Goal: Task Accomplishment & Management: Complete application form

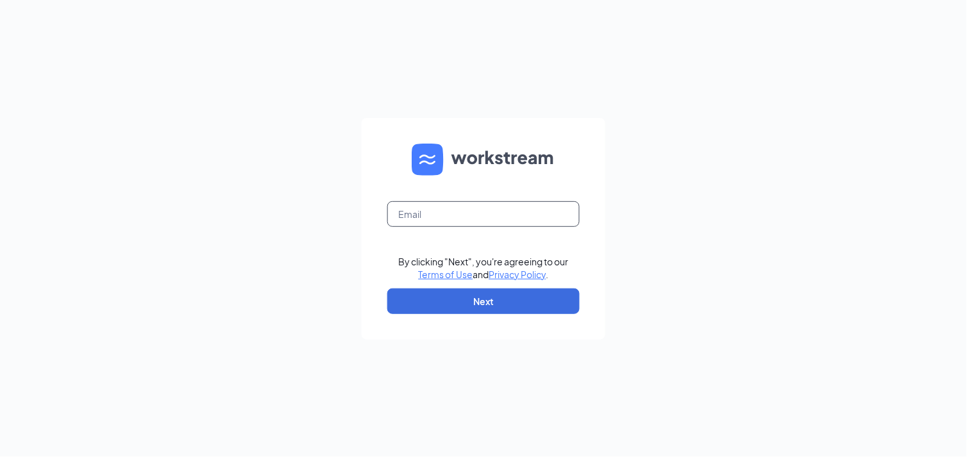
click at [427, 217] on input "text" at bounding box center [483, 214] width 192 height 26
type input "[PERSON_NAME][EMAIL_ADDRESS][DOMAIN_NAME]"
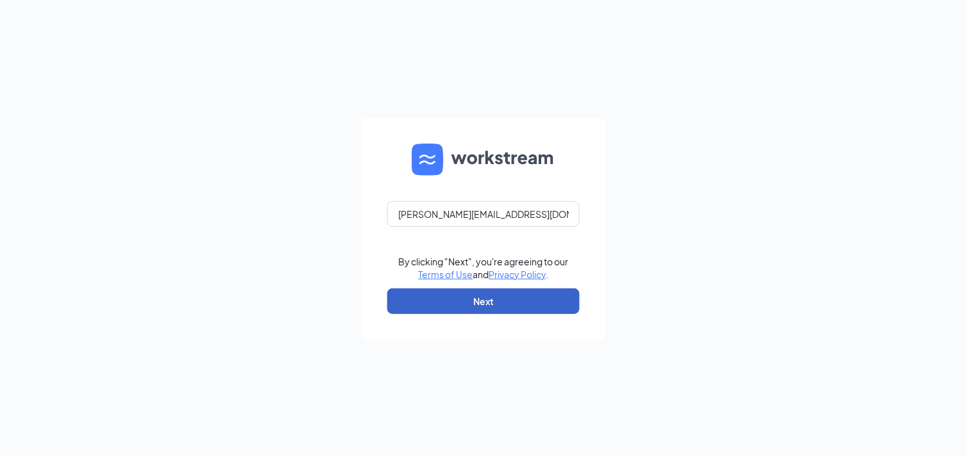
click at [452, 305] on button "Next" at bounding box center [483, 302] width 192 height 26
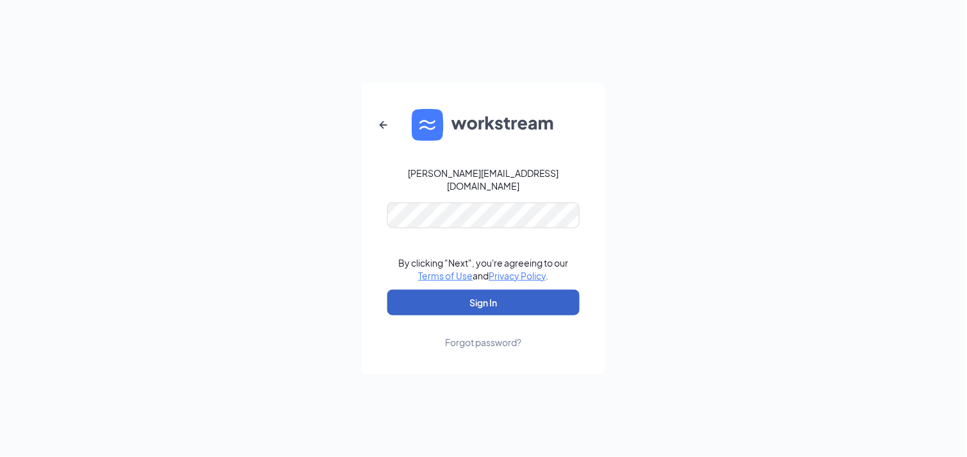
click at [392, 304] on button "Sign In" at bounding box center [483, 303] width 192 height 26
click at [387, 290] on button "Sign In" at bounding box center [483, 303] width 192 height 26
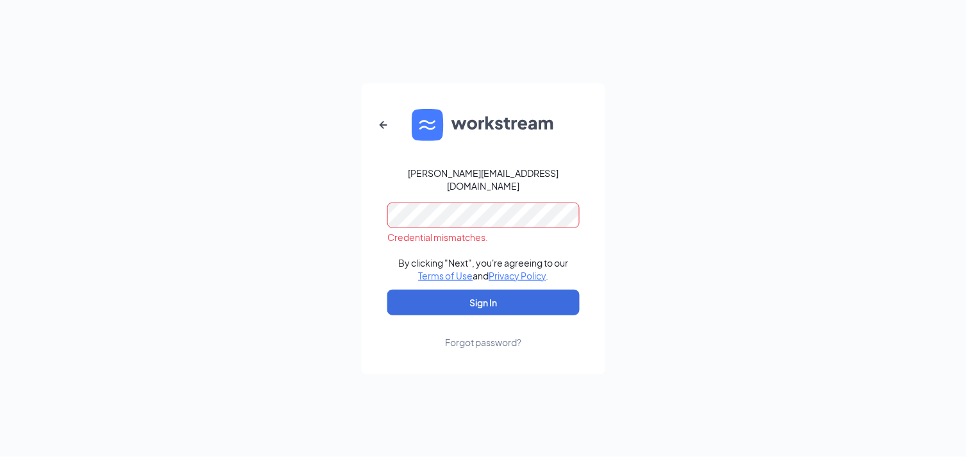
click at [316, 266] on div "[PERSON_NAME][EMAIL_ADDRESS][DOMAIN_NAME] Credential mismatches. By clicking "N…" at bounding box center [483, 228] width 967 height 457
click at [387, 290] on button "Sign In" at bounding box center [483, 303] width 192 height 26
click at [750, 154] on div "[PERSON_NAME][EMAIL_ADDRESS][DOMAIN_NAME] Credential mismatches. By clicking "N…" at bounding box center [483, 228] width 967 height 457
click at [496, 336] on div "Forgot password?" at bounding box center [484, 342] width 76 height 13
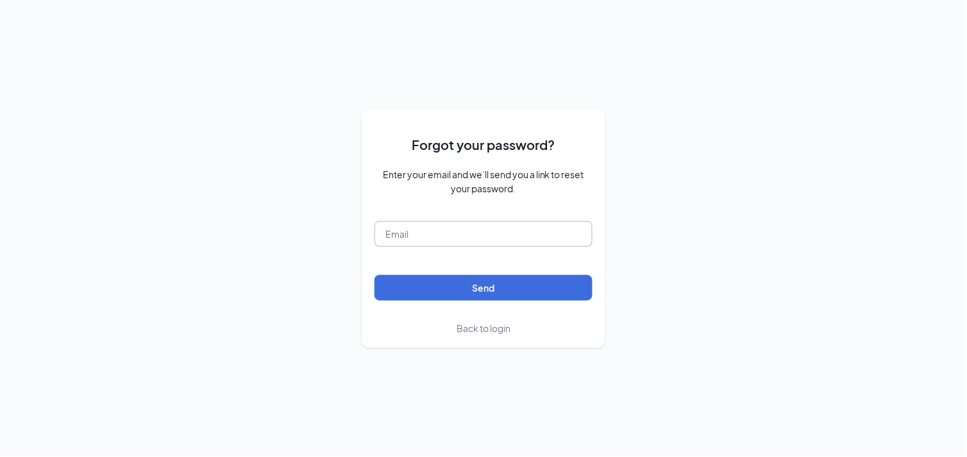
click at [537, 237] on input "text" at bounding box center [484, 234] width 218 height 26
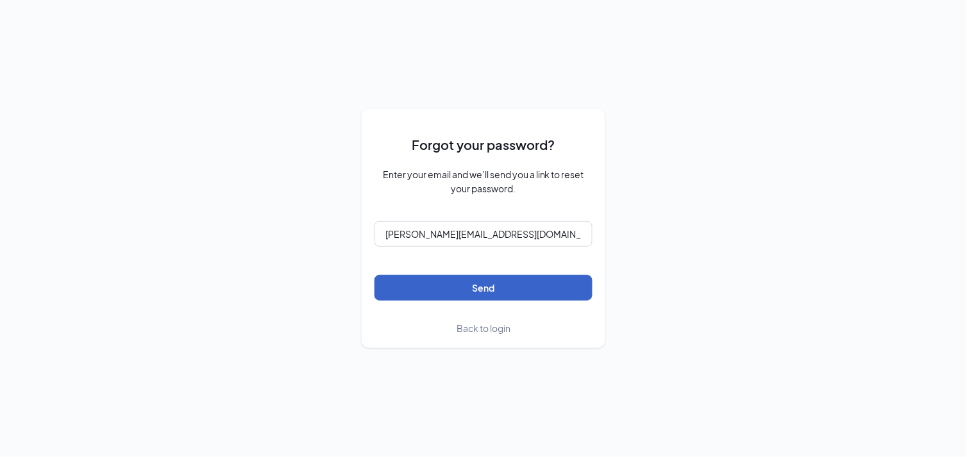
click at [491, 287] on button "Send" at bounding box center [484, 288] width 218 height 26
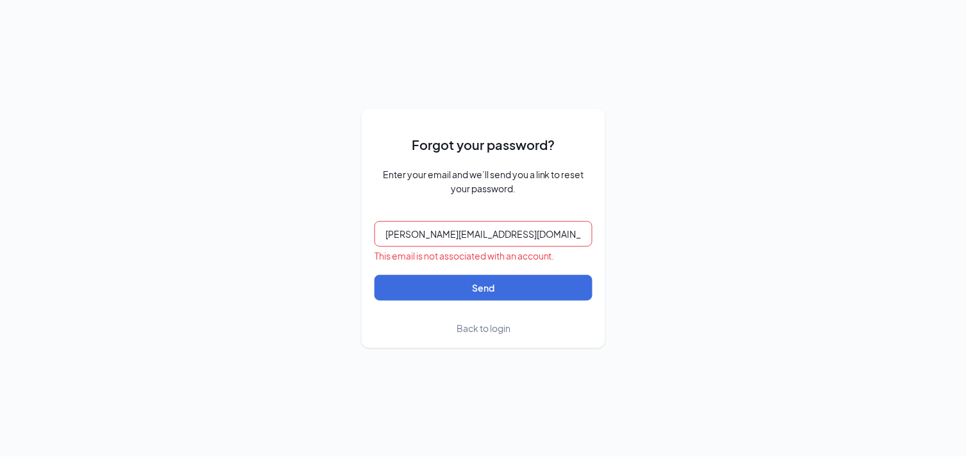
click at [440, 233] on input "[PERSON_NAME][EMAIL_ADDRESS][DOMAIN_NAME]" at bounding box center [484, 234] width 218 height 26
type input "[PERSON_NAME][EMAIL_ADDRESS][DOMAIN_NAME]"
click at [481, 330] on span "Back to login" at bounding box center [484, 329] width 54 height 12
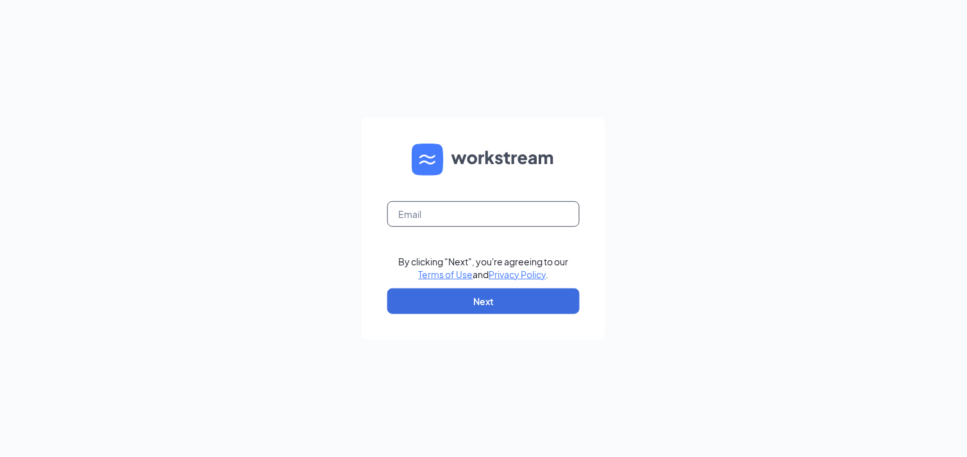
click at [441, 202] on input "text" at bounding box center [483, 214] width 192 height 26
click at [453, 215] on input "[PERSON_NAME][EMAIL_ADDRESS][DOMAIN_NAME]" at bounding box center [483, 214] width 192 height 26
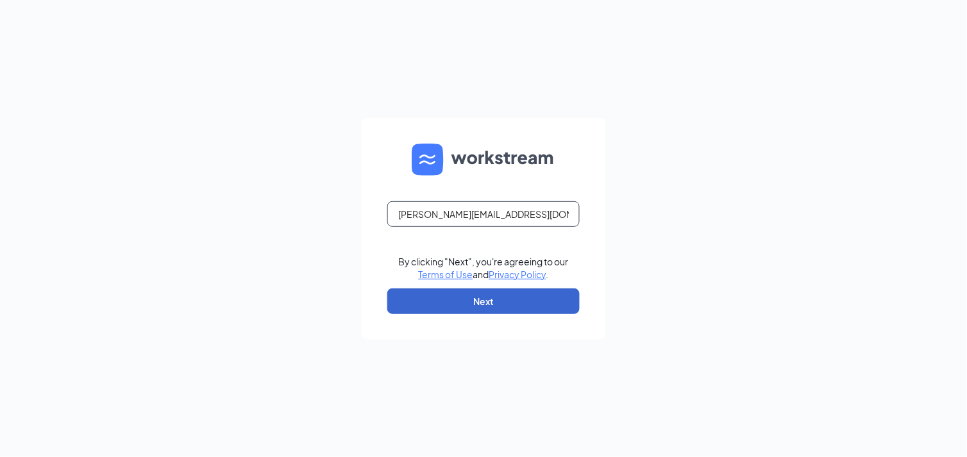
type input "[PERSON_NAME][EMAIL_ADDRESS][DOMAIN_NAME]"
click at [502, 294] on button "Next" at bounding box center [483, 302] width 192 height 26
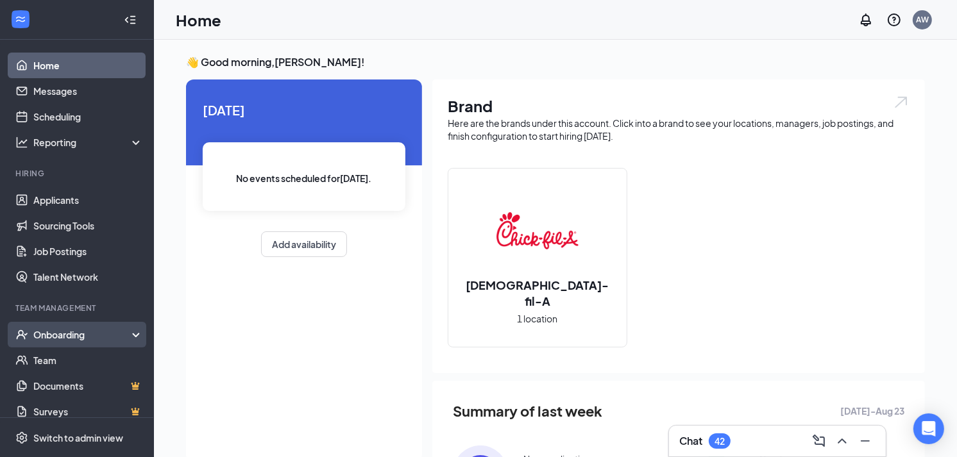
click at [77, 335] on div "Onboarding" at bounding box center [82, 334] width 99 height 13
click at [72, 360] on link "Overview" at bounding box center [88, 361] width 110 height 26
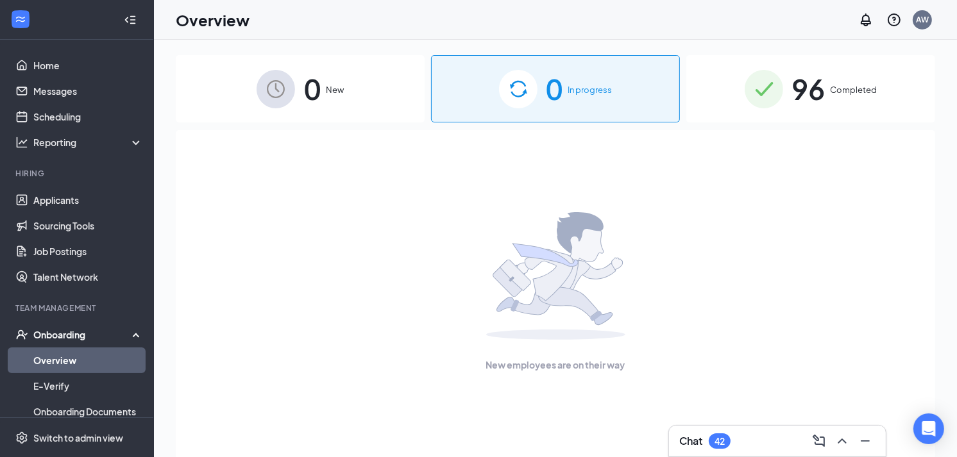
click at [850, 91] on span "Completed" at bounding box center [854, 89] width 47 height 13
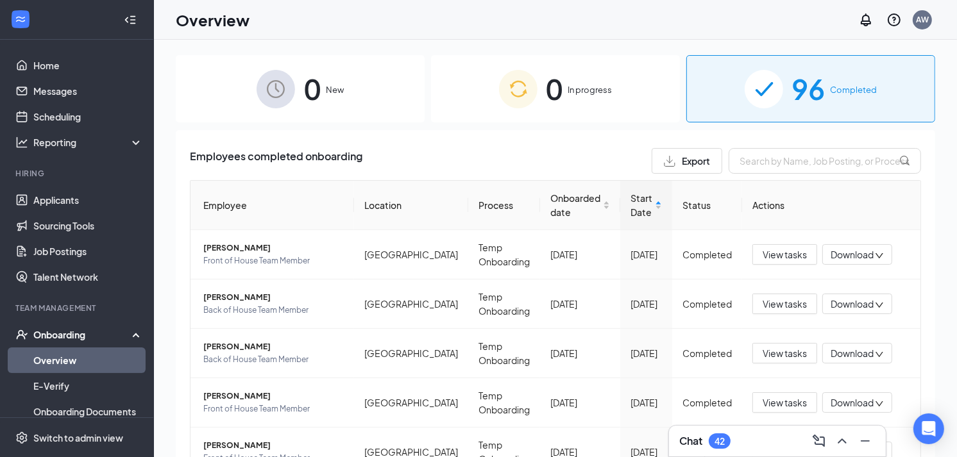
click at [543, 135] on div "Employees completed onboarding Export Employee Location Process Onboarded date …" at bounding box center [555, 460] width 759 height 660
click at [809, 167] on input "text" at bounding box center [825, 161] width 192 height 26
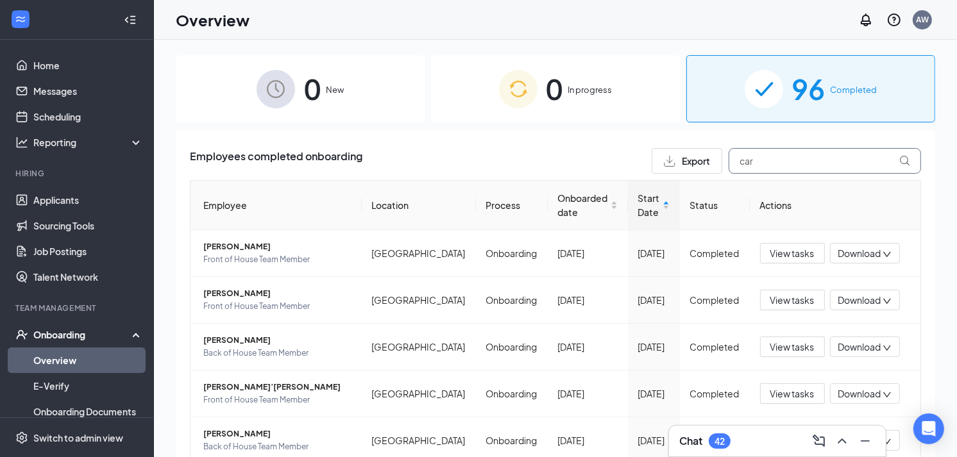
click at [816, 168] on input "car" at bounding box center [825, 161] width 192 height 26
click at [762, 162] on input "car" at bounding box center [825, 161] width 192 height 26
type input "c"
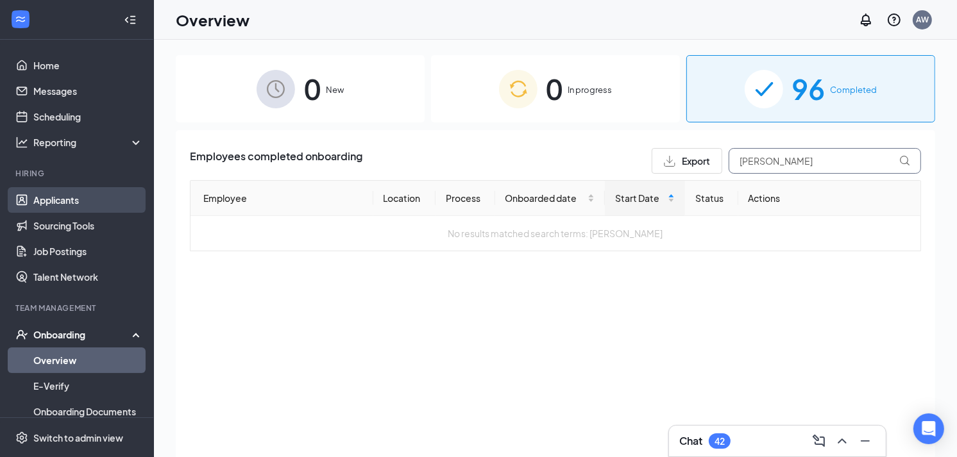
type input "hudson"
click at [75, 207] on link "Applicants" at bounding box center [88, 200] width 110 height 26
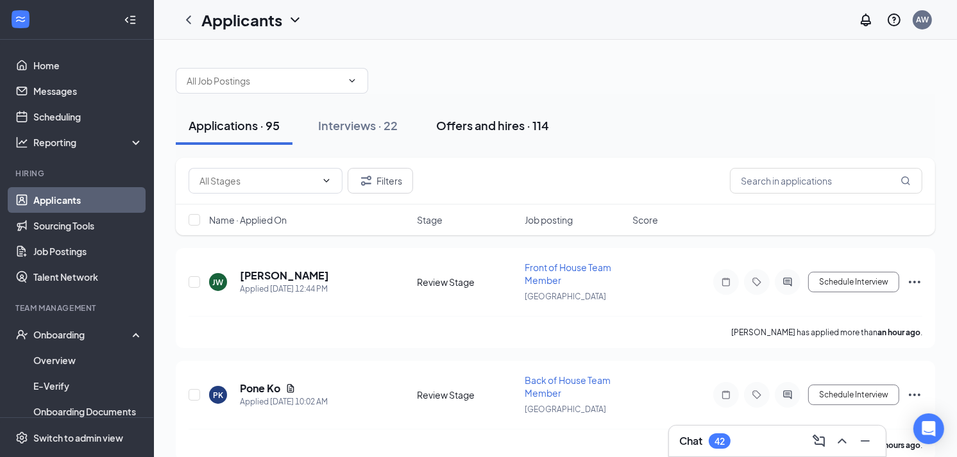
click at [458, 126] on div "Offers and hires · 114" at bounding box center [492, 125] width 113 height 16
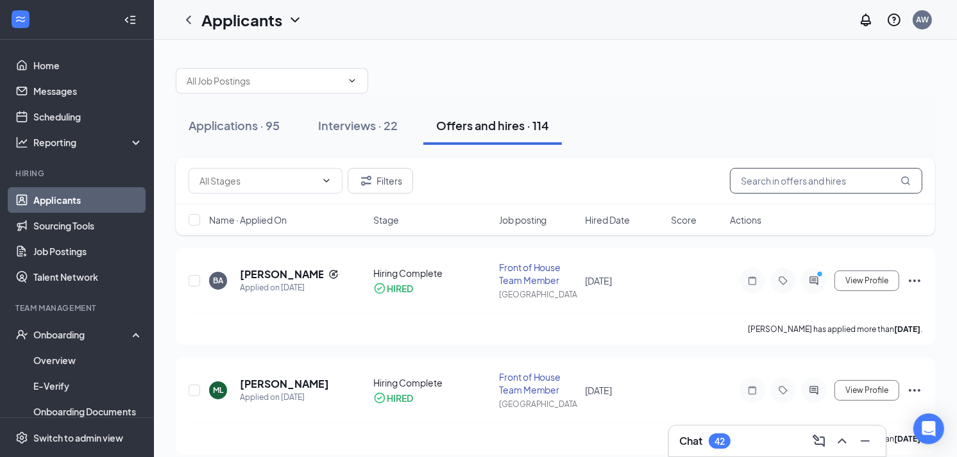
click at [778, 183] on input "text" at bounding box center [826, 181] width 192 height 26
type input "car"
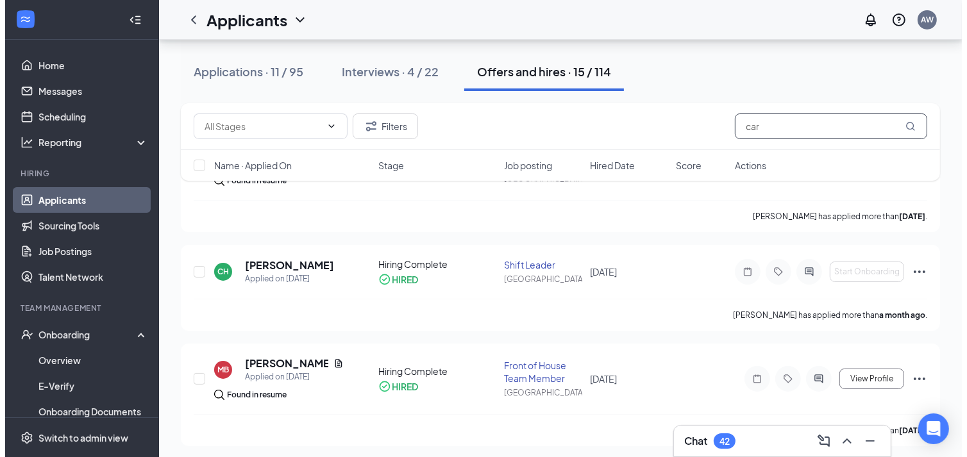
scroll to position [122, 0]
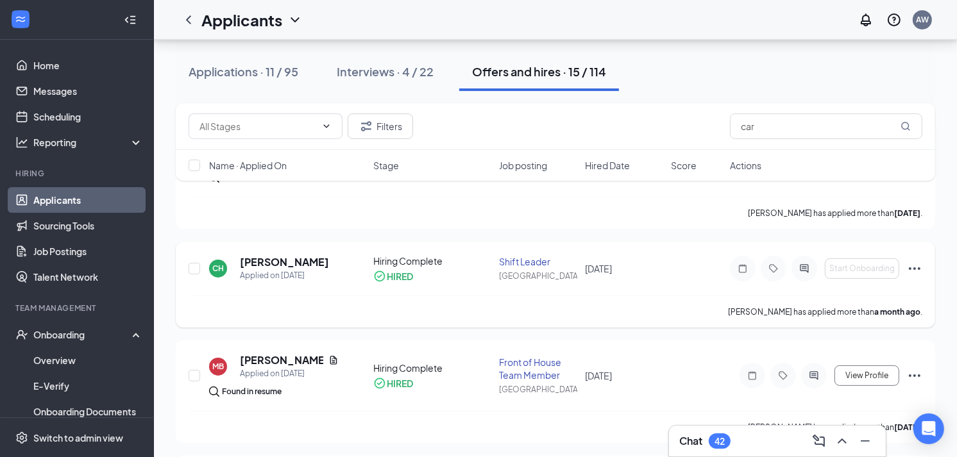
click at [277, 266] on h5 "Carlayshia Hudson" at bounding box center [284, 262] width 89 height 14
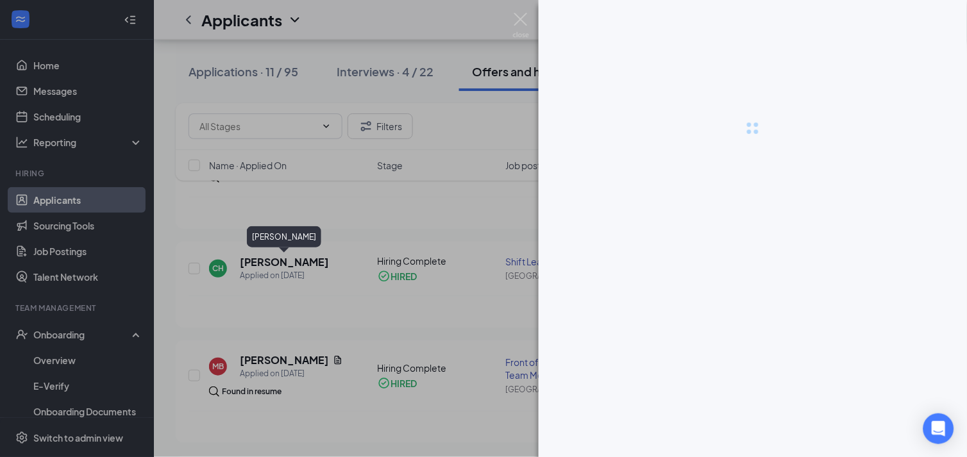
click at [193, 275] on div at bounding box center [483, 228] width 967 height 457
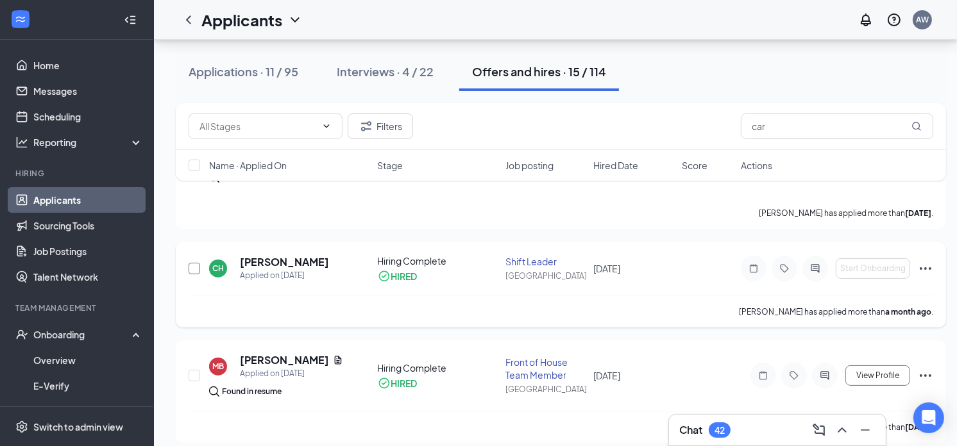
click at [194, 269] on input "checkbox" at bounding box center [195, 269] width 12 height 12
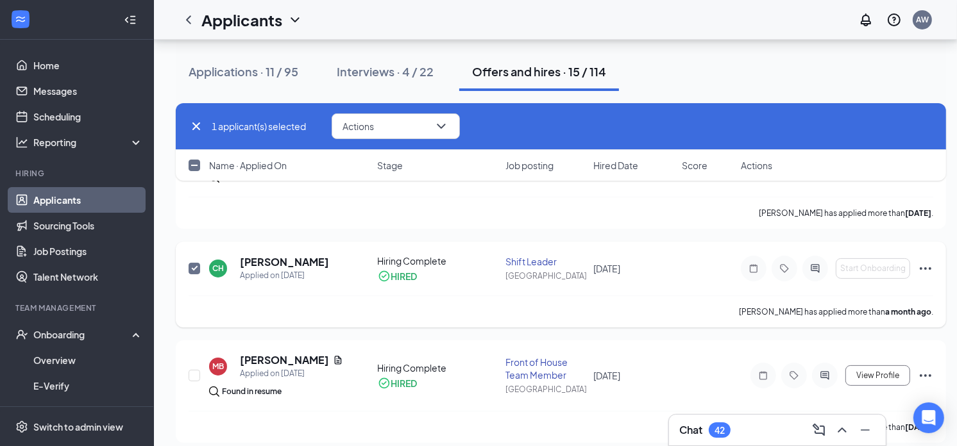
click at [273, 266] on h5 "Carlayshia Hudson" at bounding box center [284, 262] width 89 height 14
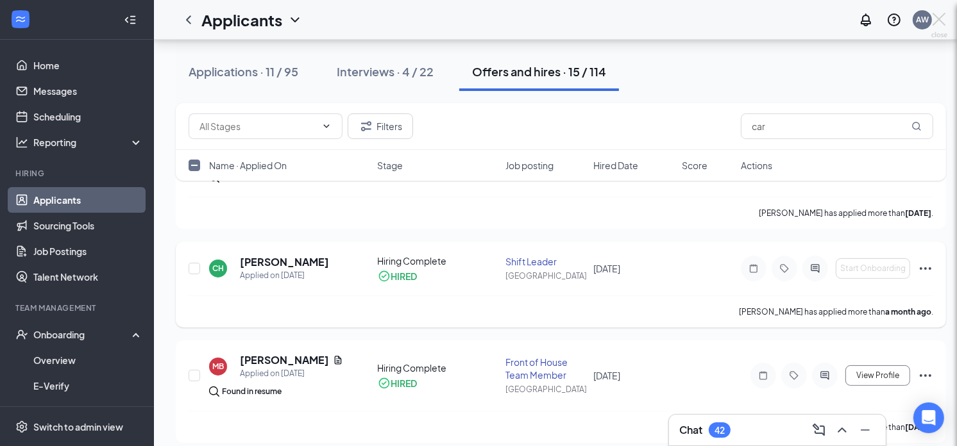
checkbox input "false"
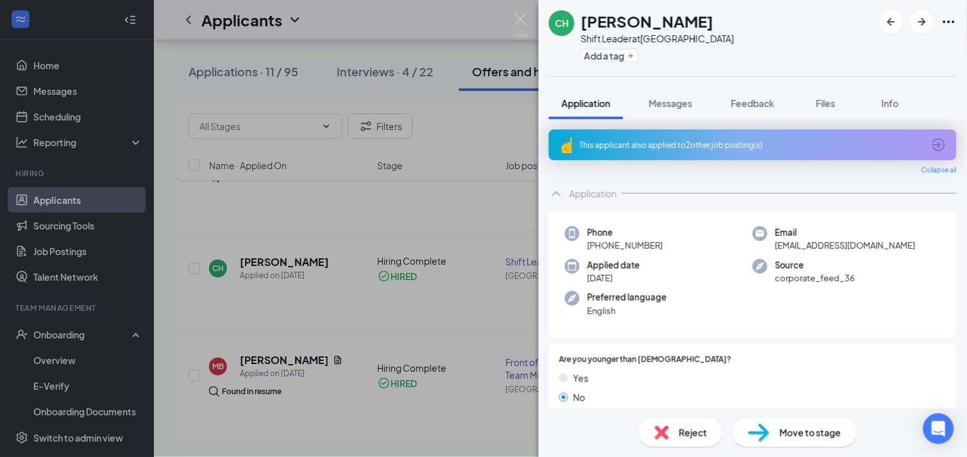
click at [803, 434] on span "Move to stage" at bounding box center [811, 433] width 62 height 14
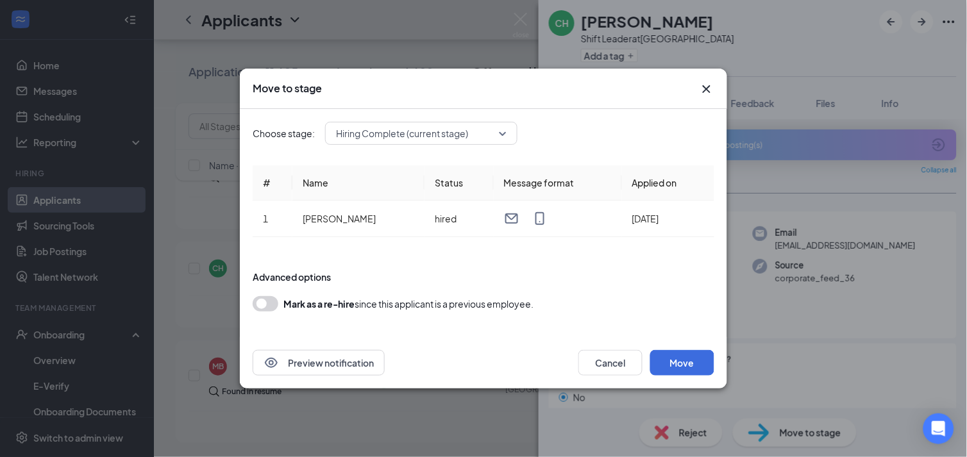
click at [270, 301] on button "button" at bounding box center [266, 303] width 26 height 15
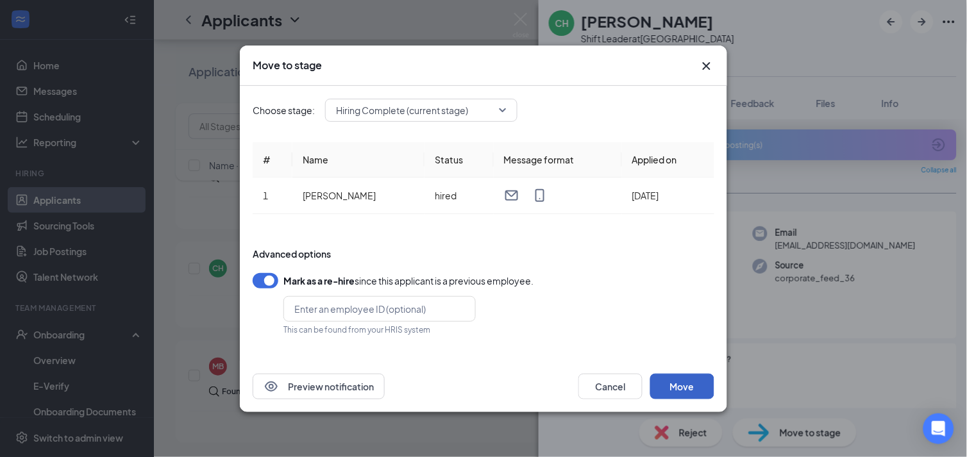
click at [691, 387] on button "Move" at bounding box center [682, 387] width 64 height 26
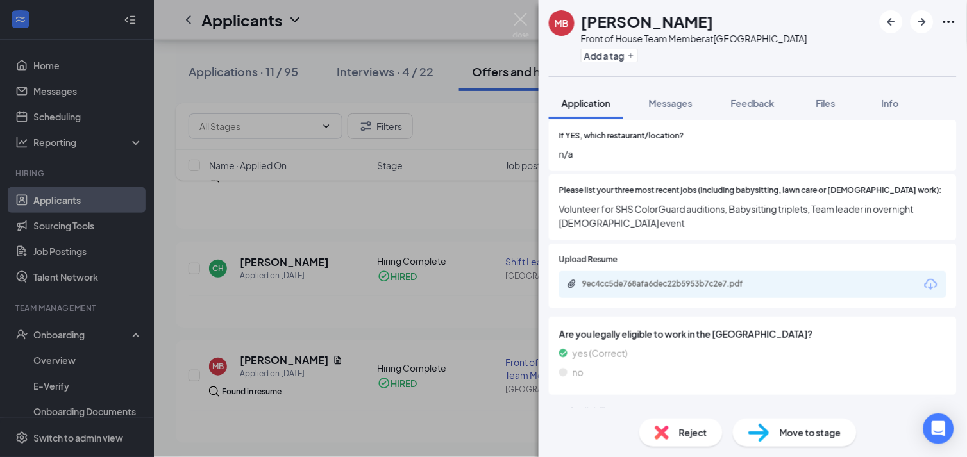
scroll to position [450, 0]
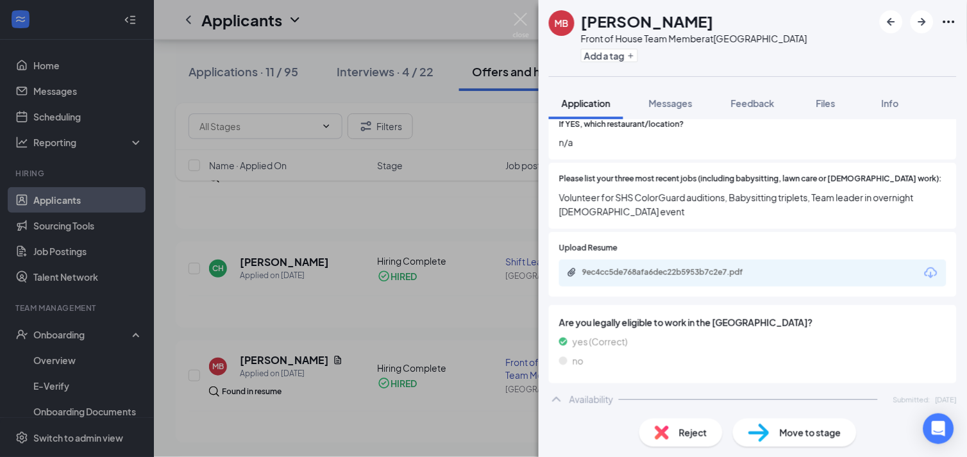
click at [816, 430] on span "Move to stage" at bounding box center [811, 433] width 62 height 14
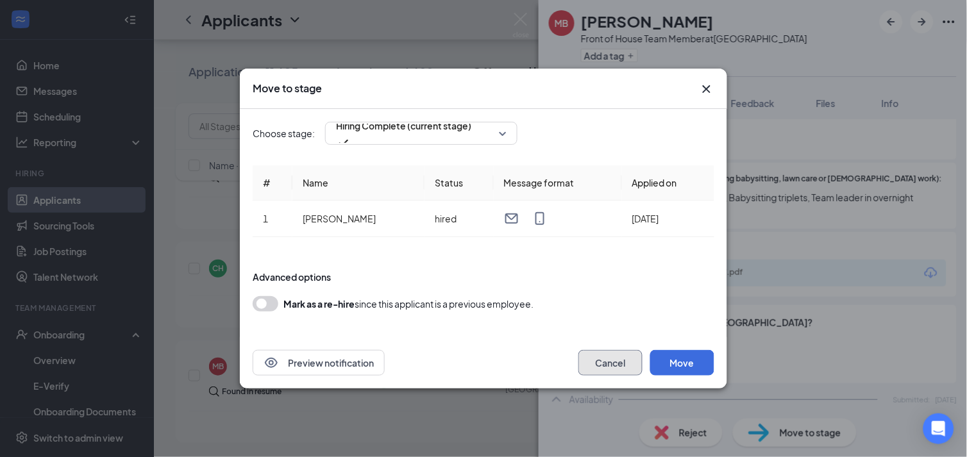
click at [606, 366] on button "Cancel" at bounding box center [611, 363] width 64 height 26
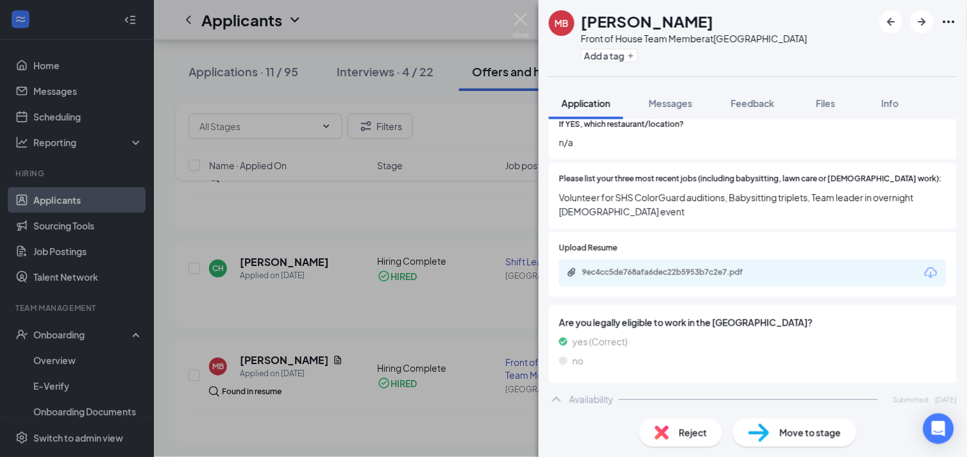
click at [263, 262] on div "MB Makenzie Brown Front of House Team Member at Cane Bay Add a tag Application …" at bounding box center [483, 228] width 967 height 457
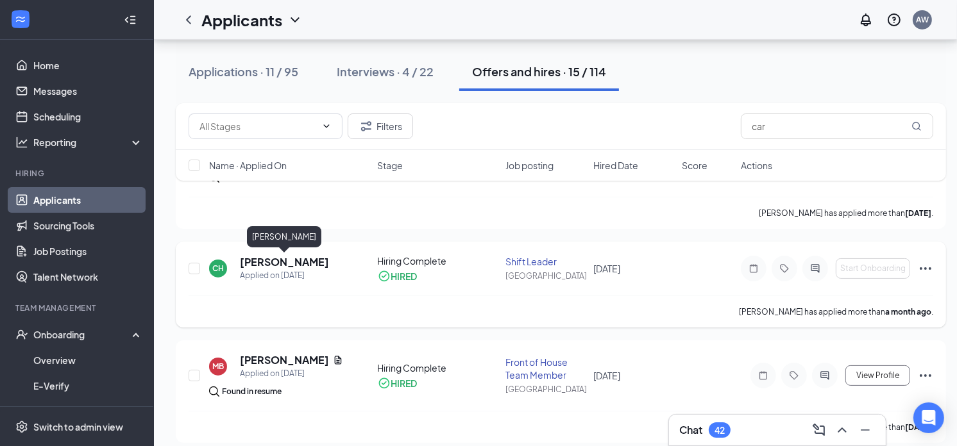
click at [269, 265] on h5 "Carlayshia Hudson" at bounding box center [284, 262] width 89 height 14
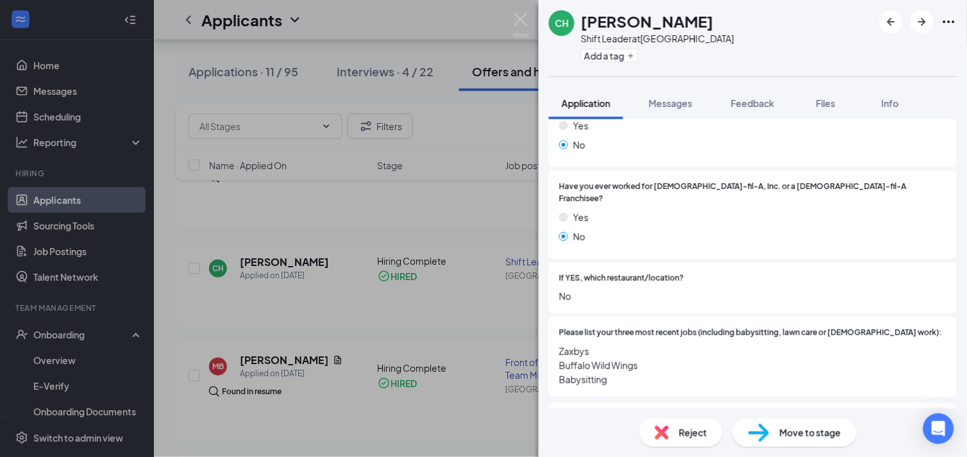
scroll to position [364, 0]
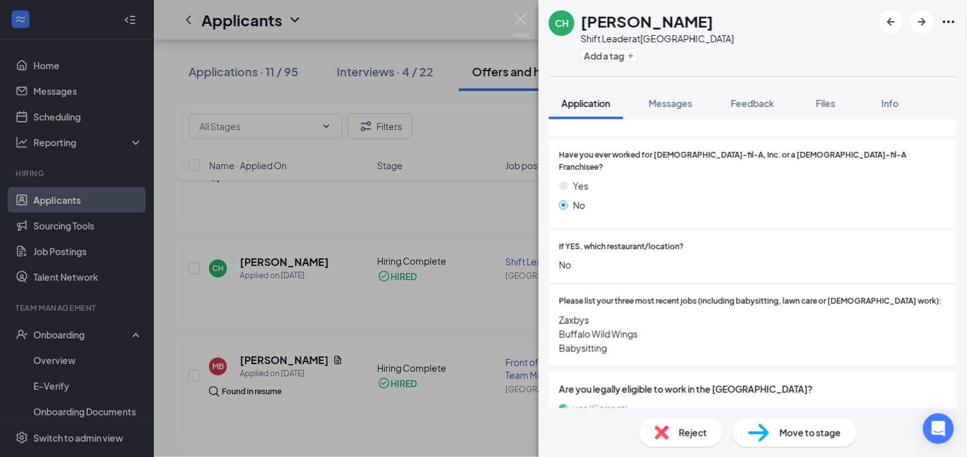
click at [800, 435] on span "Move to stage" at bounding box center [811, 433] width 62 height 14
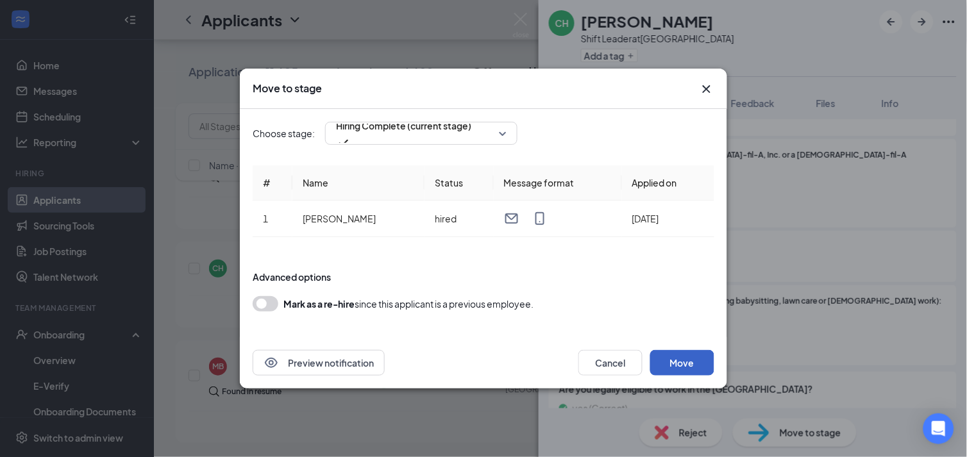
click at [670, 355] on button "Move" at bounding box center [682, 363] width 64 height 26
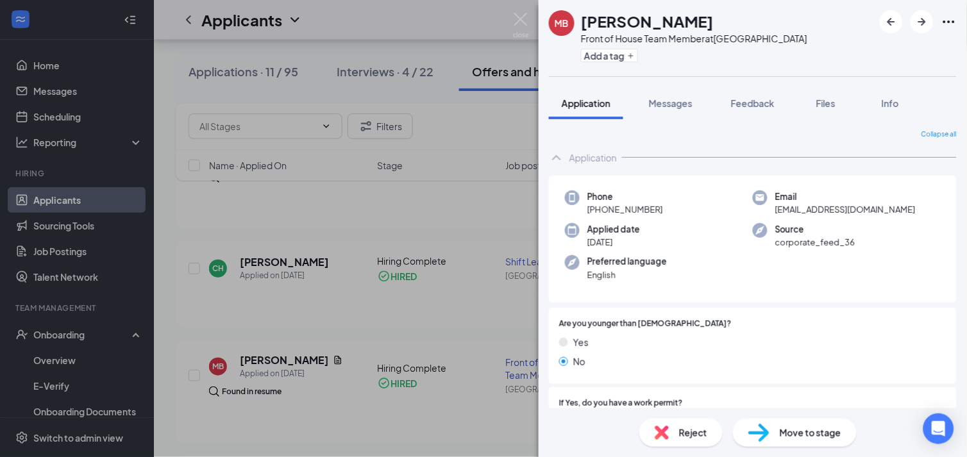
click at [253, 265] on div "MB Makenzie Brown Front of House Team Member at Cane Bay Add a tag Application …" at bounding box center [483, 228] width 967 height 457
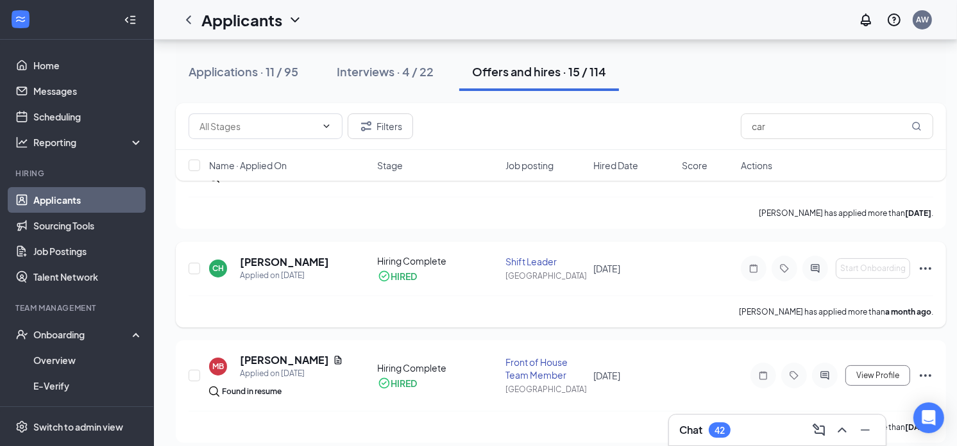
click at [927, 266] on icon "Ellipses" at bounding box center [925, 268] width 15 height 15
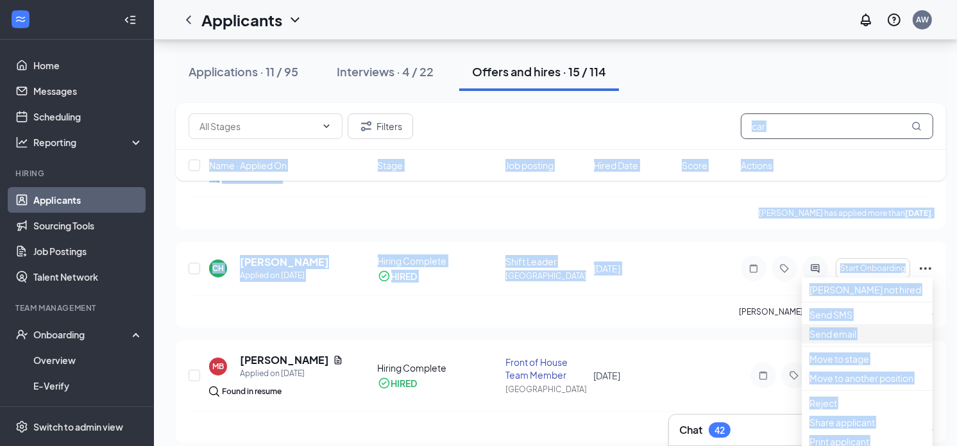
drag, startPoint x: 927, startPoint y: 266, endPoint x: 793, endPoint y: 131, distance: 190.0
click at [701, 97] on div "Applications · 11 / 95 Interviews · 4 / 22 Offers and hires · 15 / 114" at bounding box center [561, 72] width 770 height 64
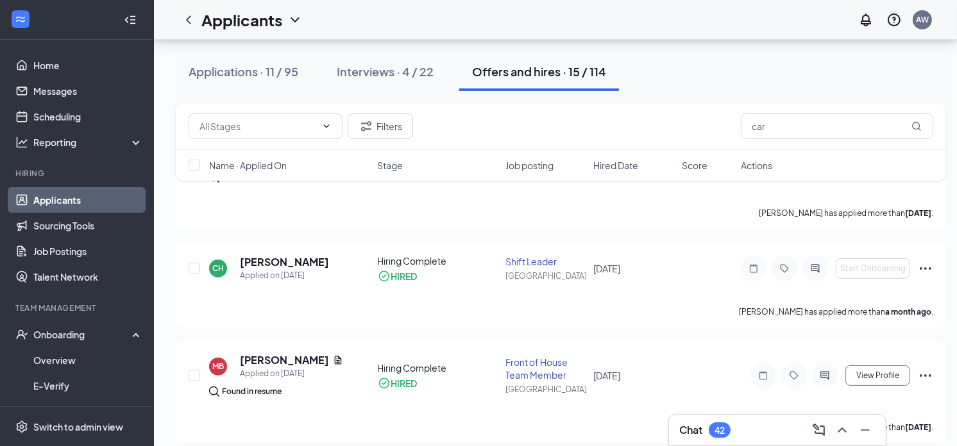
scroll to position [471, 0]
click at [291, 265] on h5 "Carlayshia Hudson" at bounding box center [284, 262] width 89 height 14
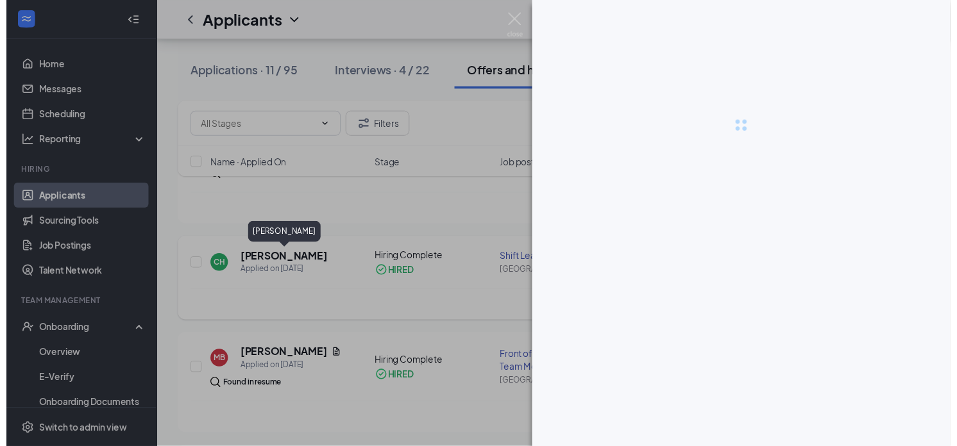
scroll to position [461, 0]
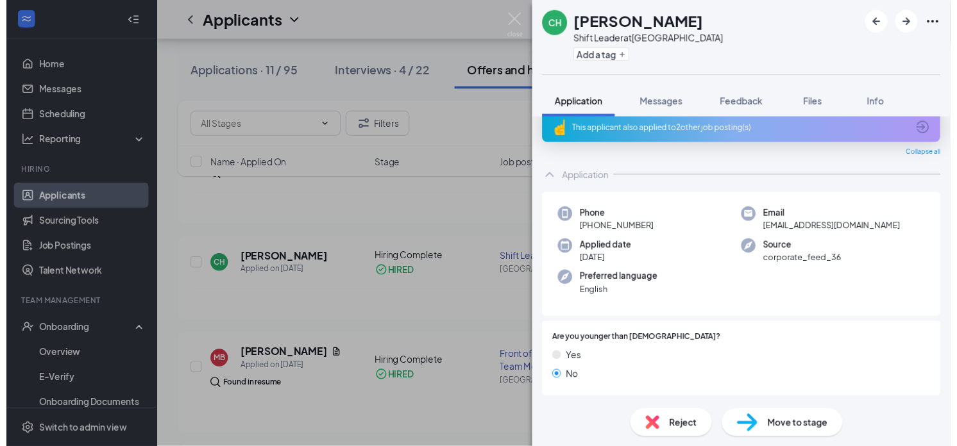
scroll to position [0, 0]
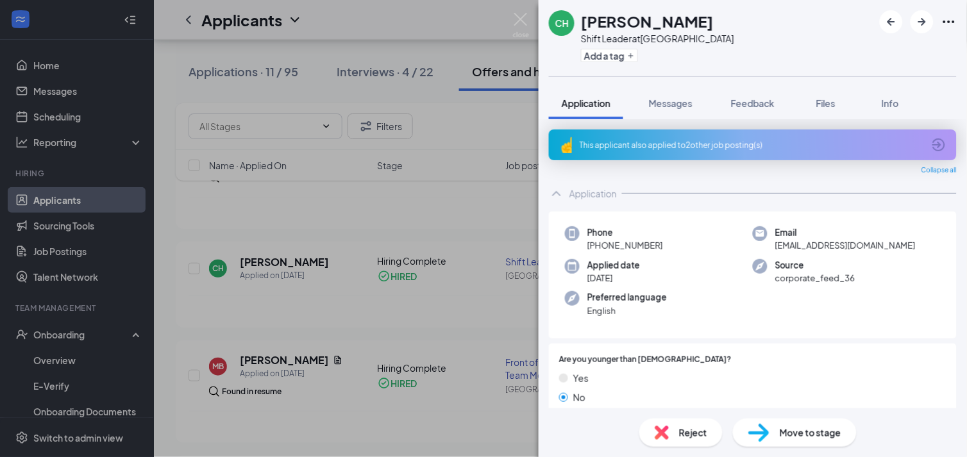
click at [241, 228] on div "CH Carlayshia Hudson Shift Leader at Cane Bay Add a tag Application Messages Fe…" at bounding box center [483, 228] width 967 height 457
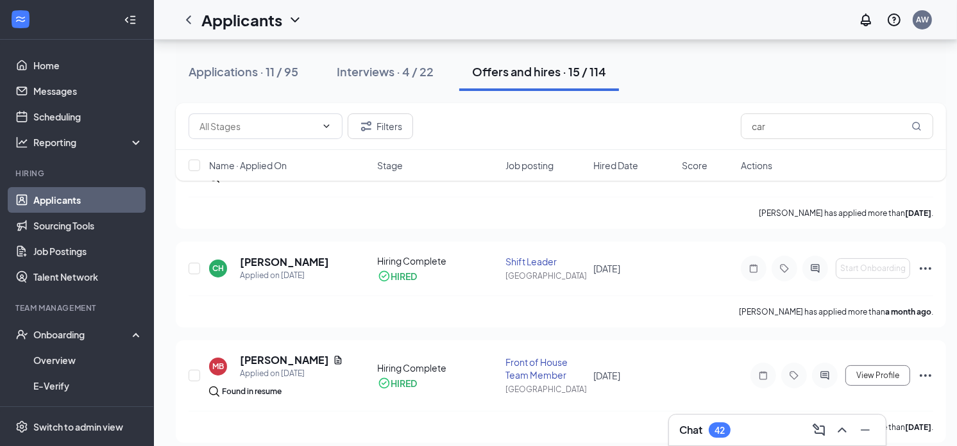
scroll to position [471, 0]
click at [81, 334] on div "Onboarding" at bounding box center [82, 334] width 99 height 13
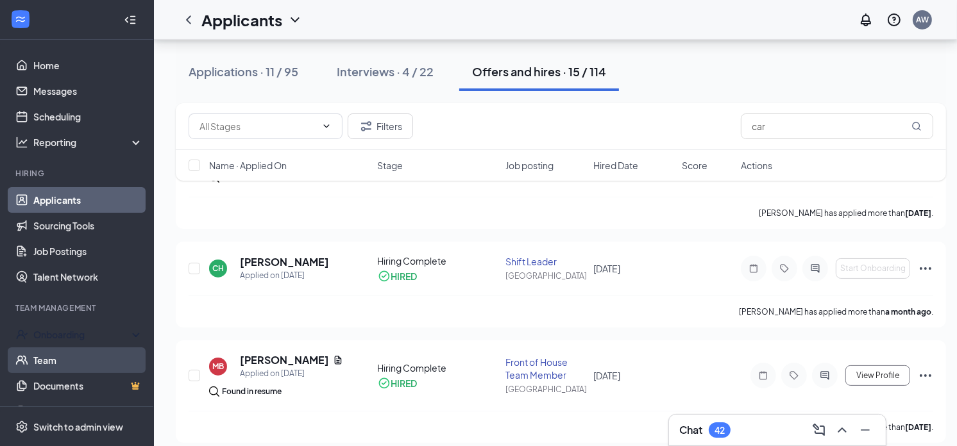
click at [33, 366] on link "Team" at bounding box center [88, 361] width 110 height 26
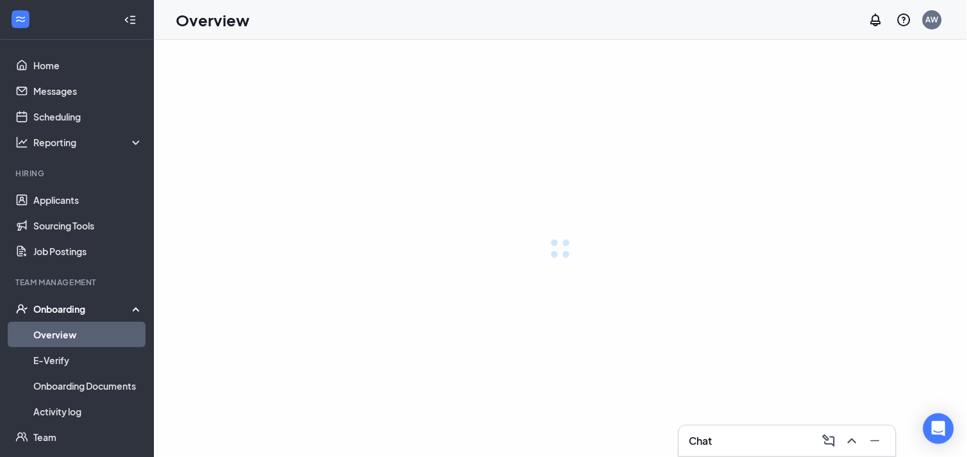
click at [3, 343] on ul "Overview E-Verify Onboarding Documents Activity log" at bounding box center [76, 373] width 153 height 103
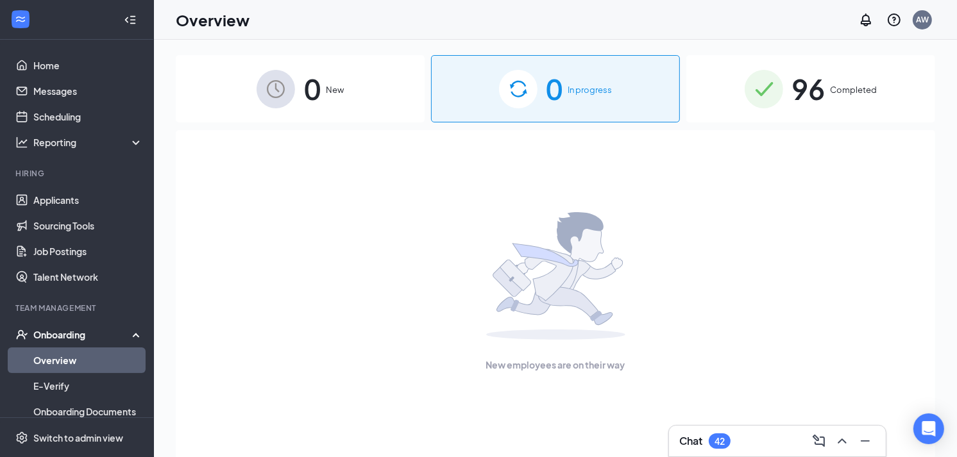
click at [837, 96] on span "Completed" at bounding box center [854, 89] width 47 height 13
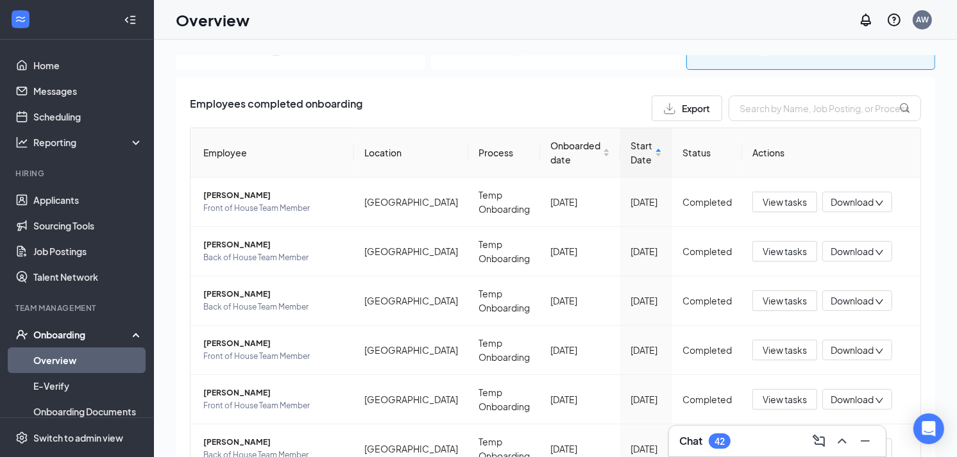
scroll to position [5, 0]
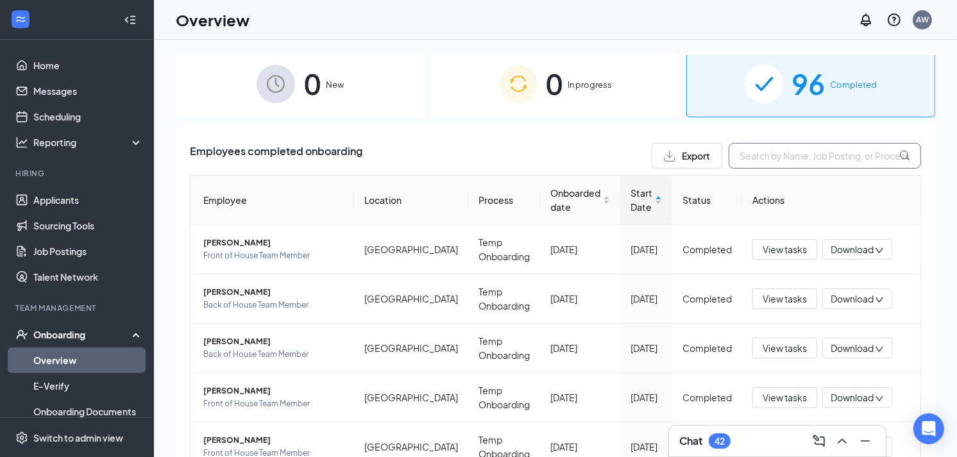
click at [753, 158] on input "text" at bounding box center [825, 156] width 192 height 26
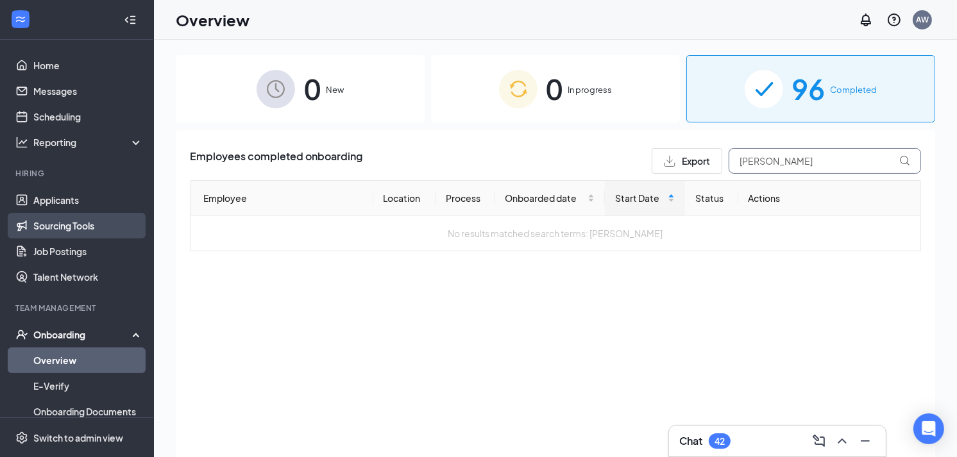
type input "carl"
click at [65, 214] on link "Sourcing Tools" at bounding box center [88, 226] width 110 height 26
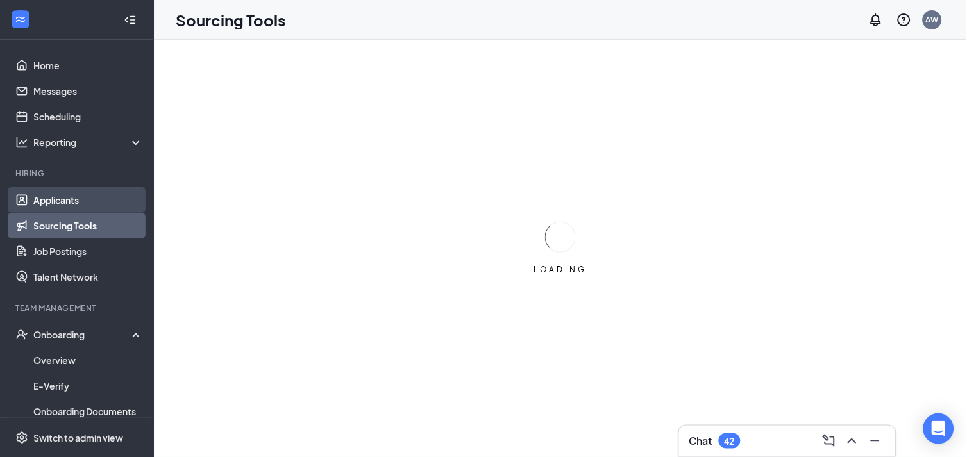
click at [74, 203] on link "Applicants" at bounding box center [88, 200] width 110 height 26
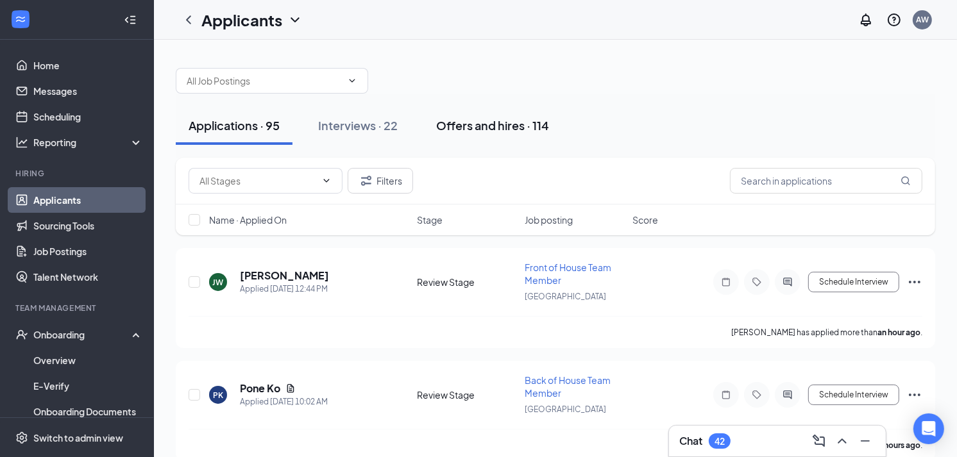
click at [482, 133] on div "Offers and hires · 114" at bounding box center [492, 125] width 113 height 16
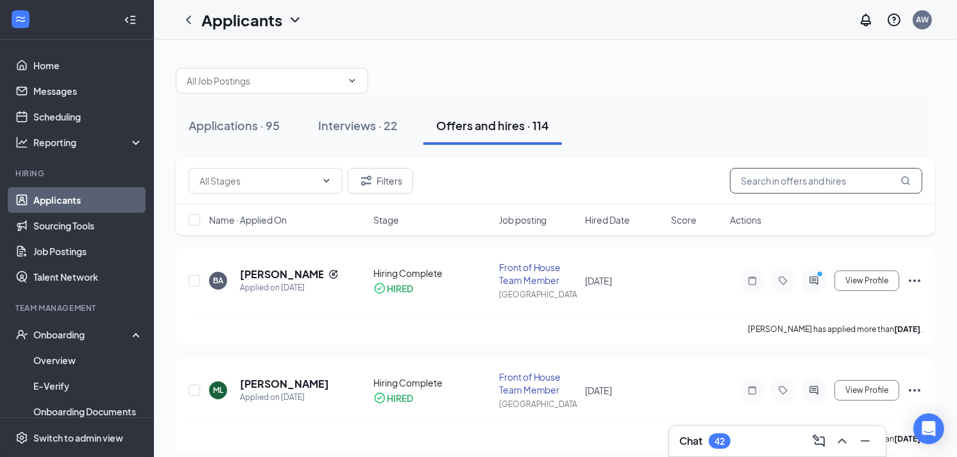
click at [754, 169] on input "text" at bounding box center [826, 181] width 192 height 26
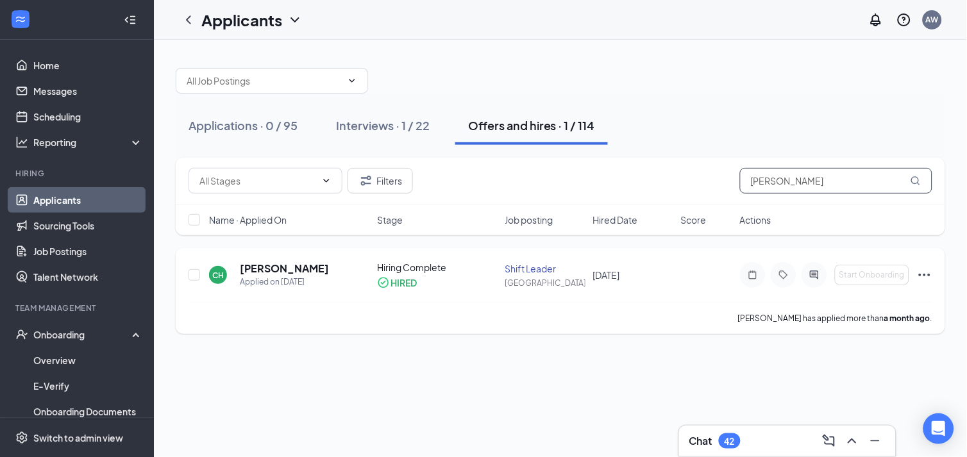
type input "carl"
click at [928, 271] on icon "Ellipses" at bounding box center [924, 274] width 15 height 15
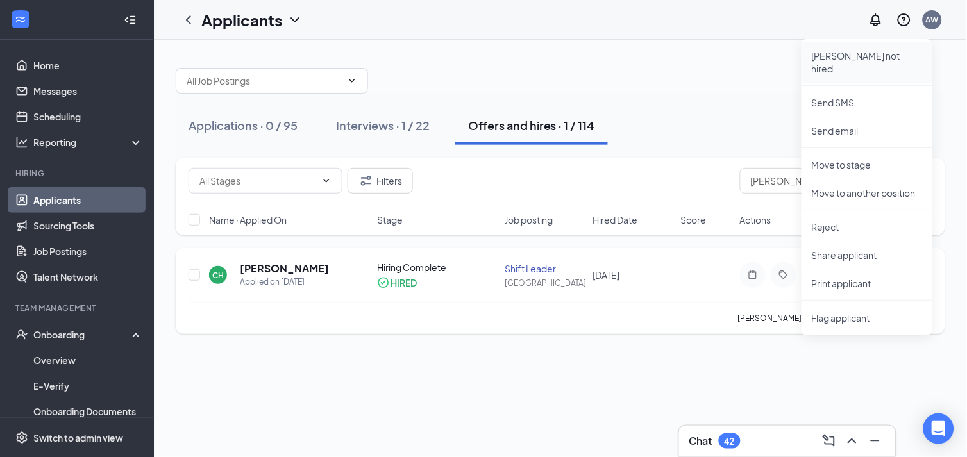
click at [845, 62] on li "Mark not hired" at bounding box center [867, 62] width 131 height 41
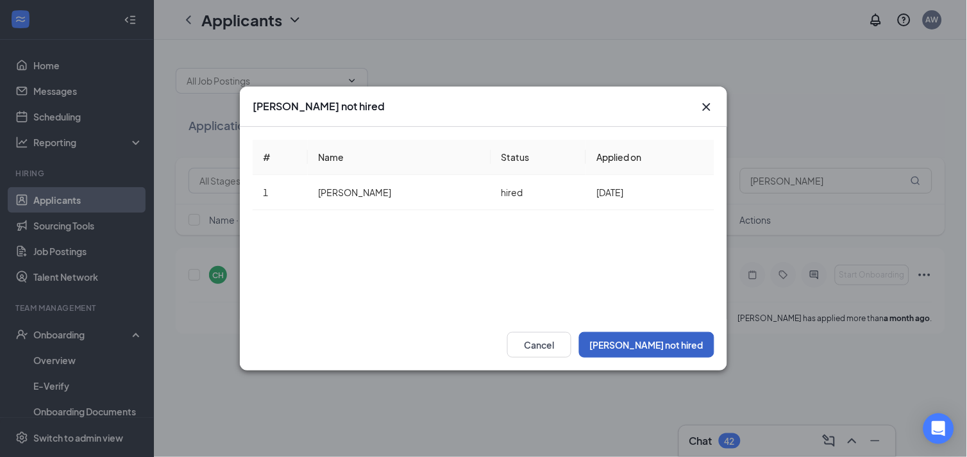
click at [682, 346] on button "Mark not hired" at bounding box center [646, 345] width 135 height 26
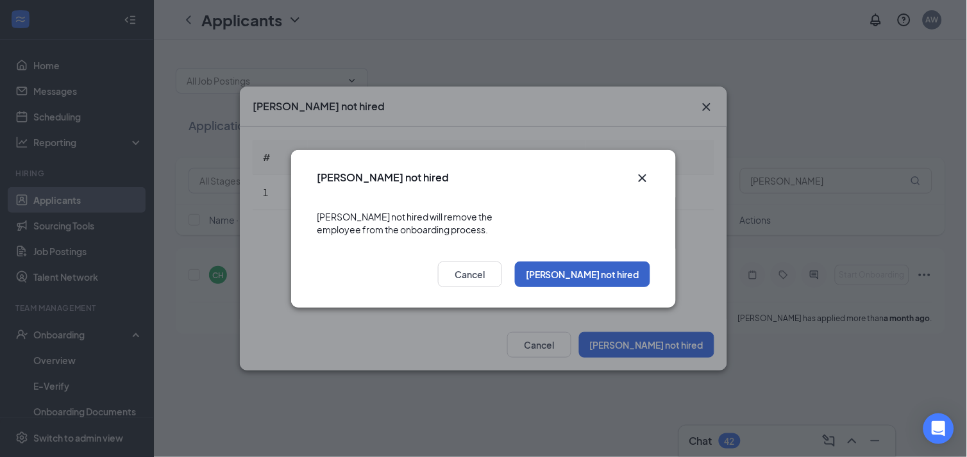
click at [605, 264] on button "Mark not hired" at bounding box center [582, 275] width 135 height 26
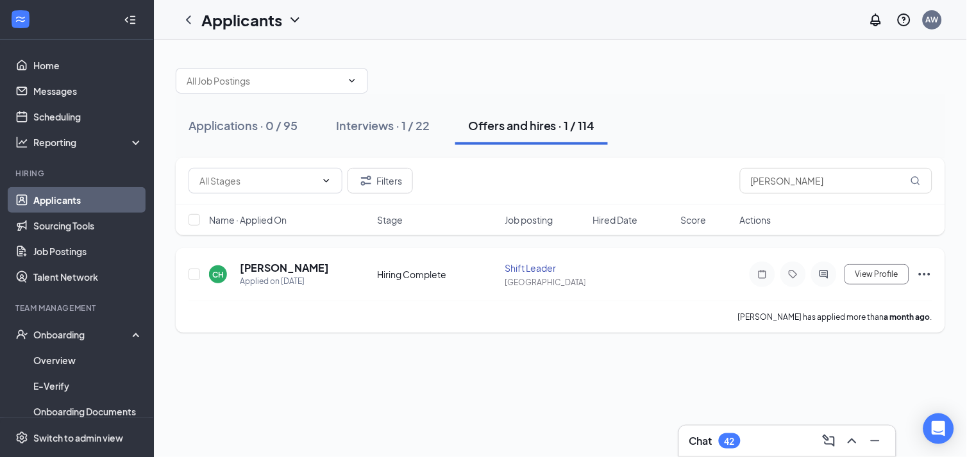
click at [927, 277] on icon "Ellipses" at bounding box center [924, 274] width 15 height 15
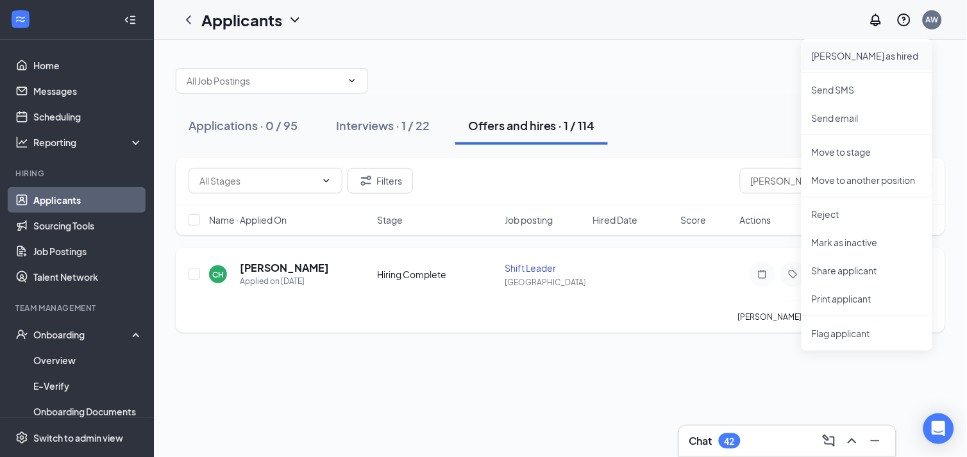
click at [848, 56] on p "Mark as hired" at bounding box center [867, 55] width 110 height 13
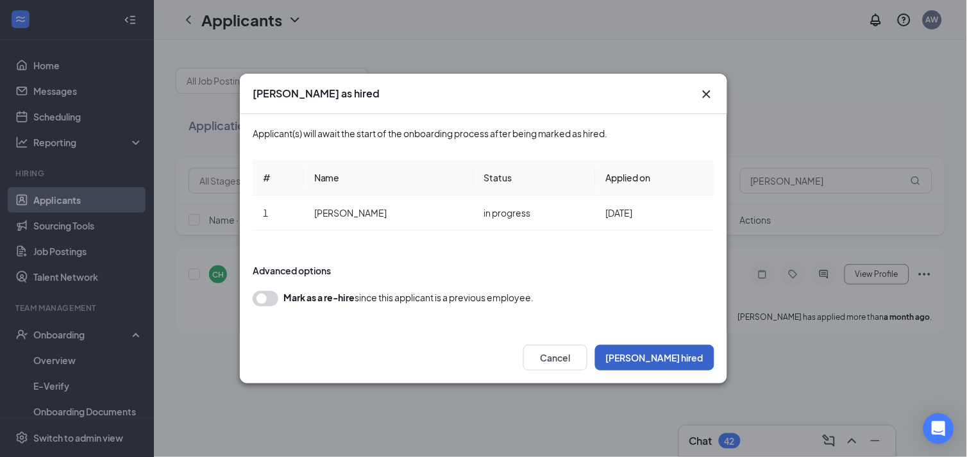
click at [659, 363] on button "Mark hired" at bounding box center [654, 358] width 119 height 26
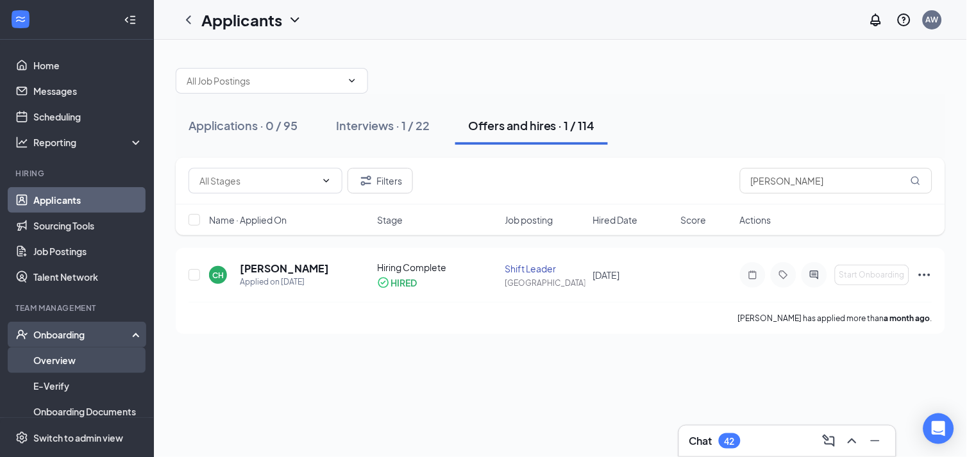
click at [55, 358] on link "Overview" at bounding box center [88, 361] width 110 height 26
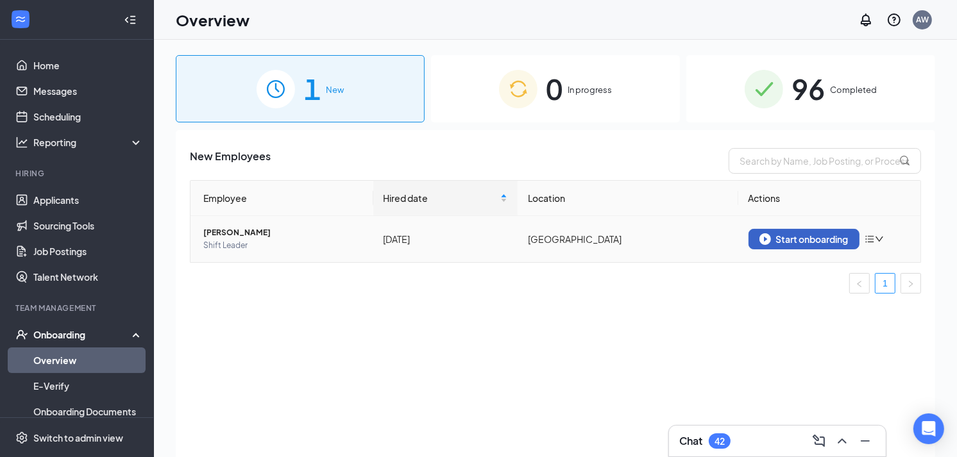
click at [804, 241] on div "Start onboarding" at bounding box center [803, 239] width 89 height 12
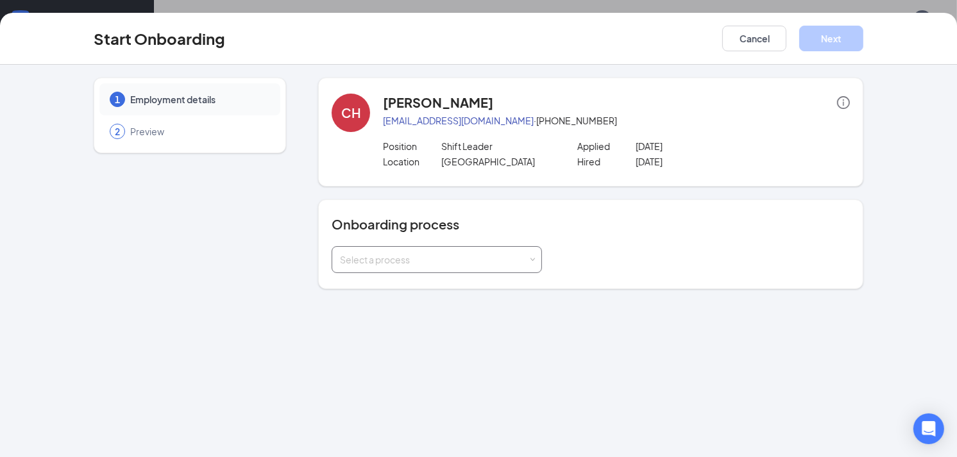
click at [396, 262] on div "Select a process" at bounding box center [434, 259] width 188 height 13
click at [373, 286] on span "Onboarding" at bounding box center [362, 286] width 51 height 12
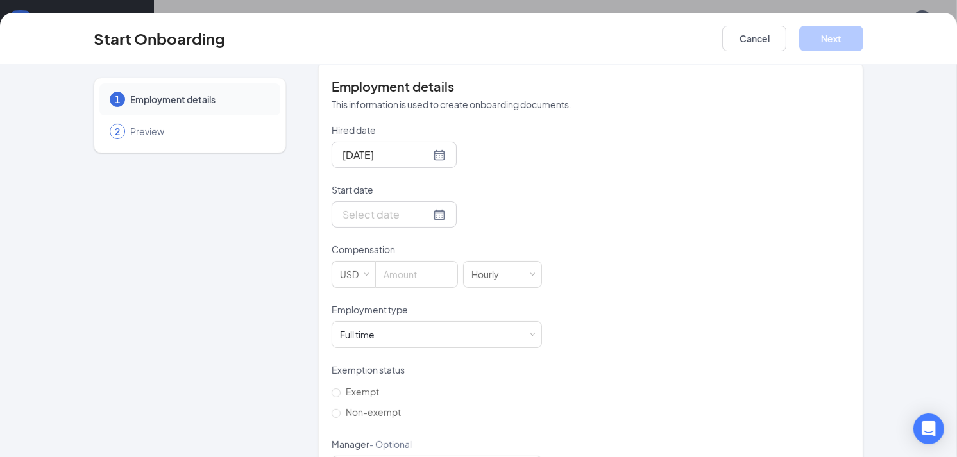
scroll to position [242, 0]
click at [423, 157] on div at bounding box center [393, 154] width 103 height 16
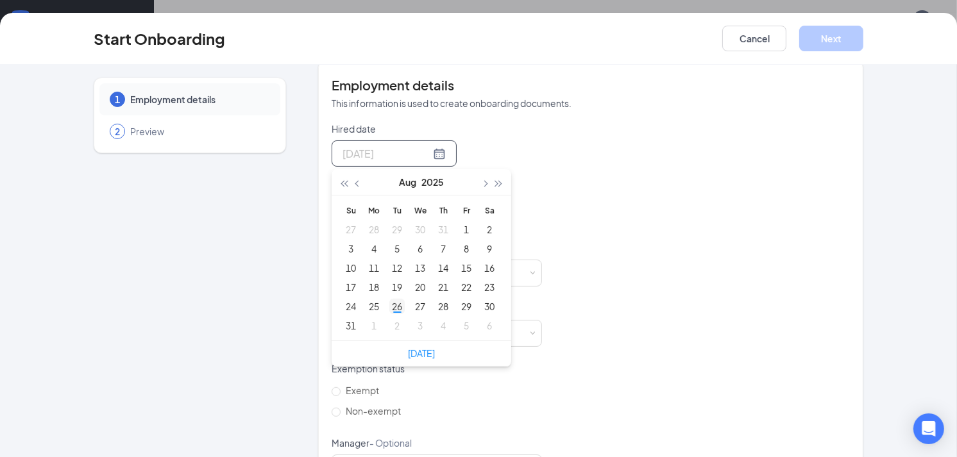
type input "Aug 26, 2025"
click at [394, 305] on div "26" at bounding box center [396, 306] width 15 height 15
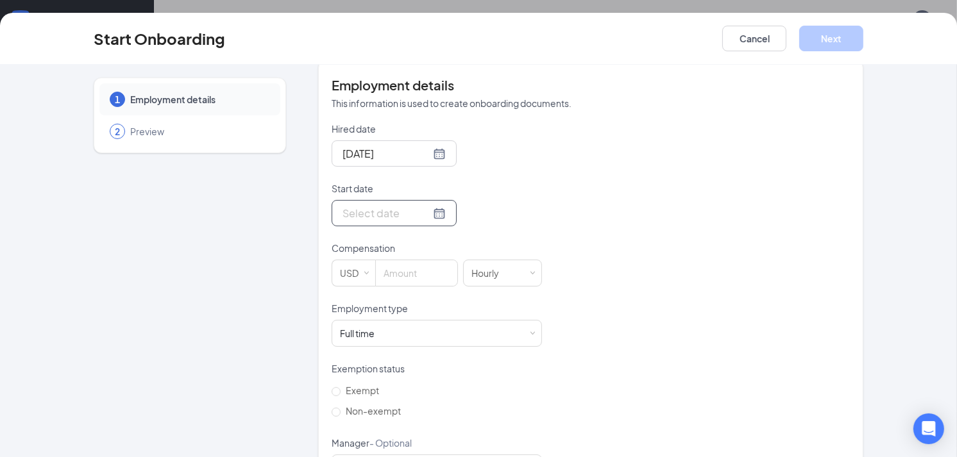
click at [375, 217] on input "Start date" at bounding box center [386, 213] width 88 height 16
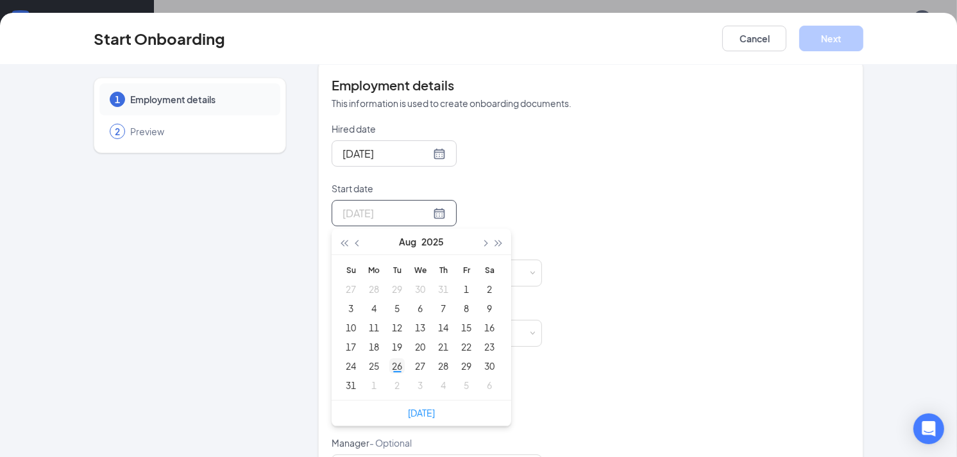
type input "Aug 26, 2025"
click at [393, 362] on div "26" at bounding box center [396, 366] width 15 height 15
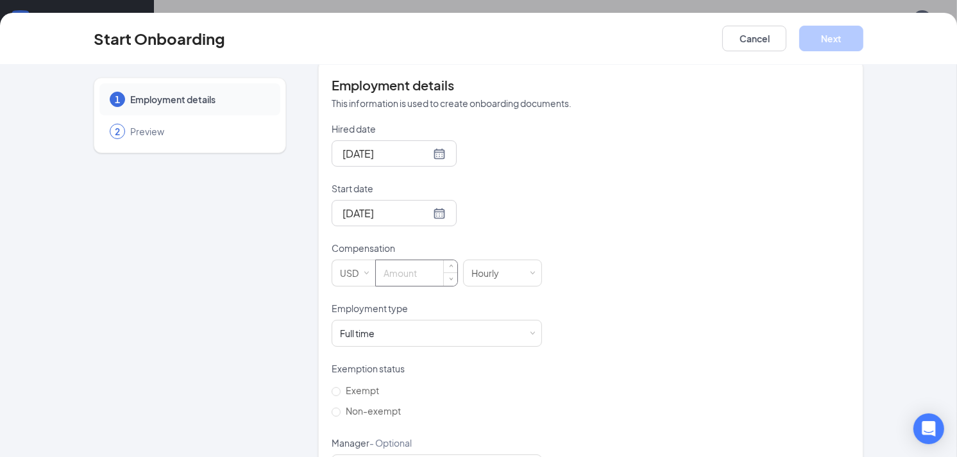
click at [398, 271] on input at bounding box center [416, 273] width 81 height 26
type input "11"
click at [586, 362] on div "Hired date Aug 26, 2025 Aug 2025 Su Mo Tu We Th Fr Sa 27 28 29 30 31 1 2 3 4 5 …" at bounding box center [591, 332] width 518 height 419
click at [427, 337] on div "Full time Works 30+ hours per week and is reasonably expected to work" at bounding box center [437, 334] width 194 height 26
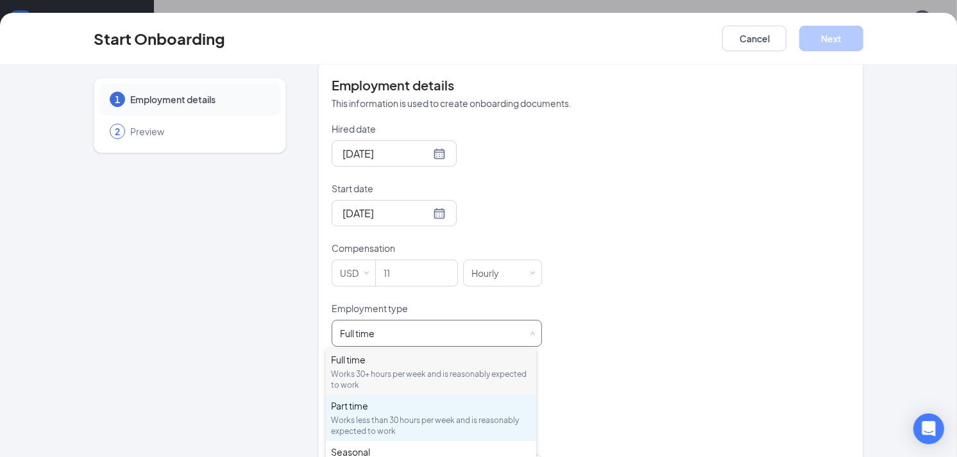
click at [364, 411] on div "Part time" at bounding box center [431, 406] width 200 height 13
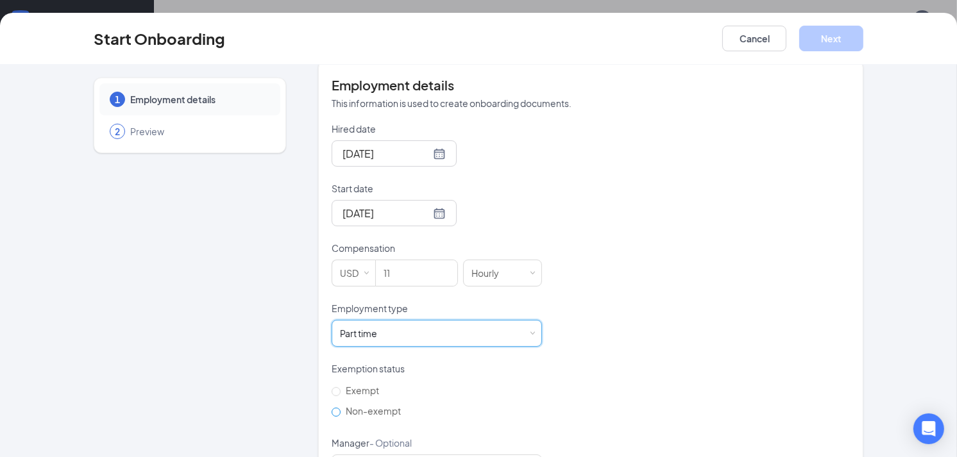
click at [332, 411] on input "Non-exempt" at bounding box center [336, 412] width 9 height 9
radio input "true"
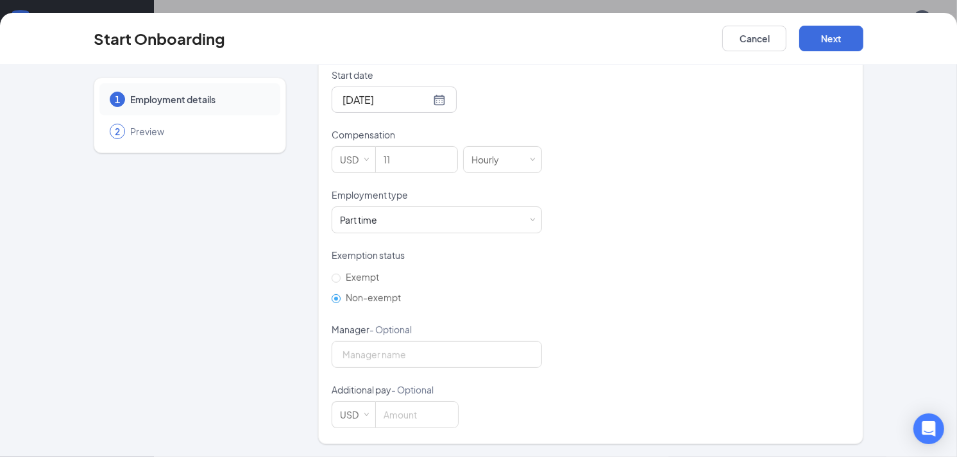
scroll to position [58, 0]
click at [845, 38] on button "Next" at bounding box center [831, 39] width 64 height 26
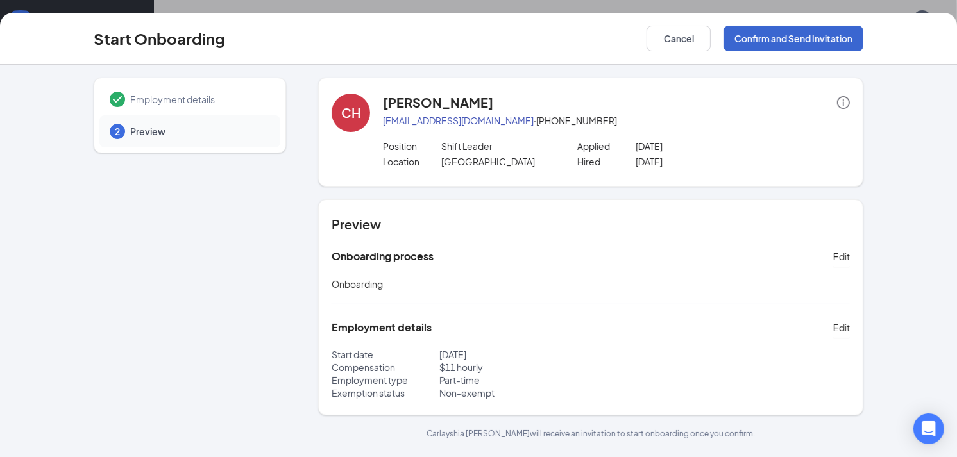
scroll to position [0, 0]
click at [767, 40] on button "Confirm and Send Invitation" at bounding box center [793, 39] width 140 height 26
